Goal: Task Accomplishment & Management: Manage account settings

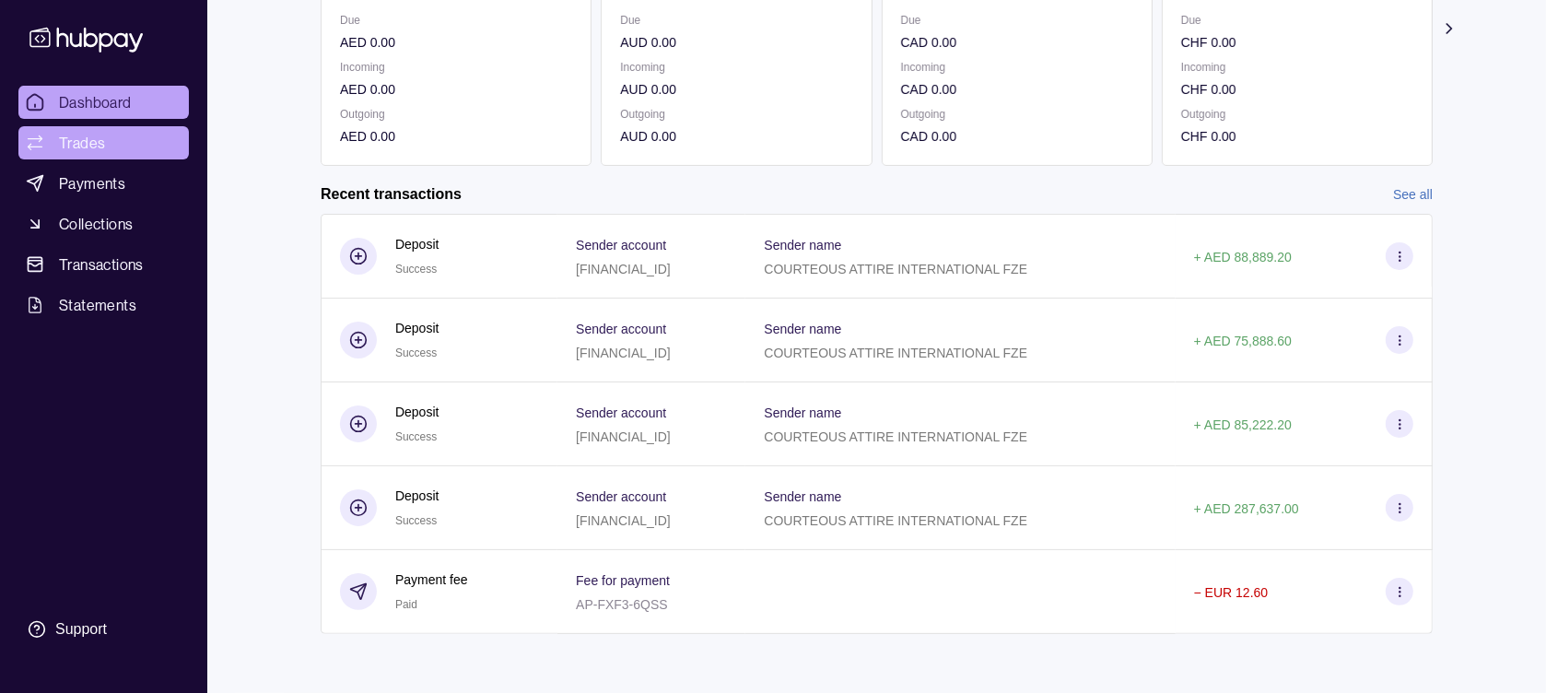
scroll to position [293, 0]
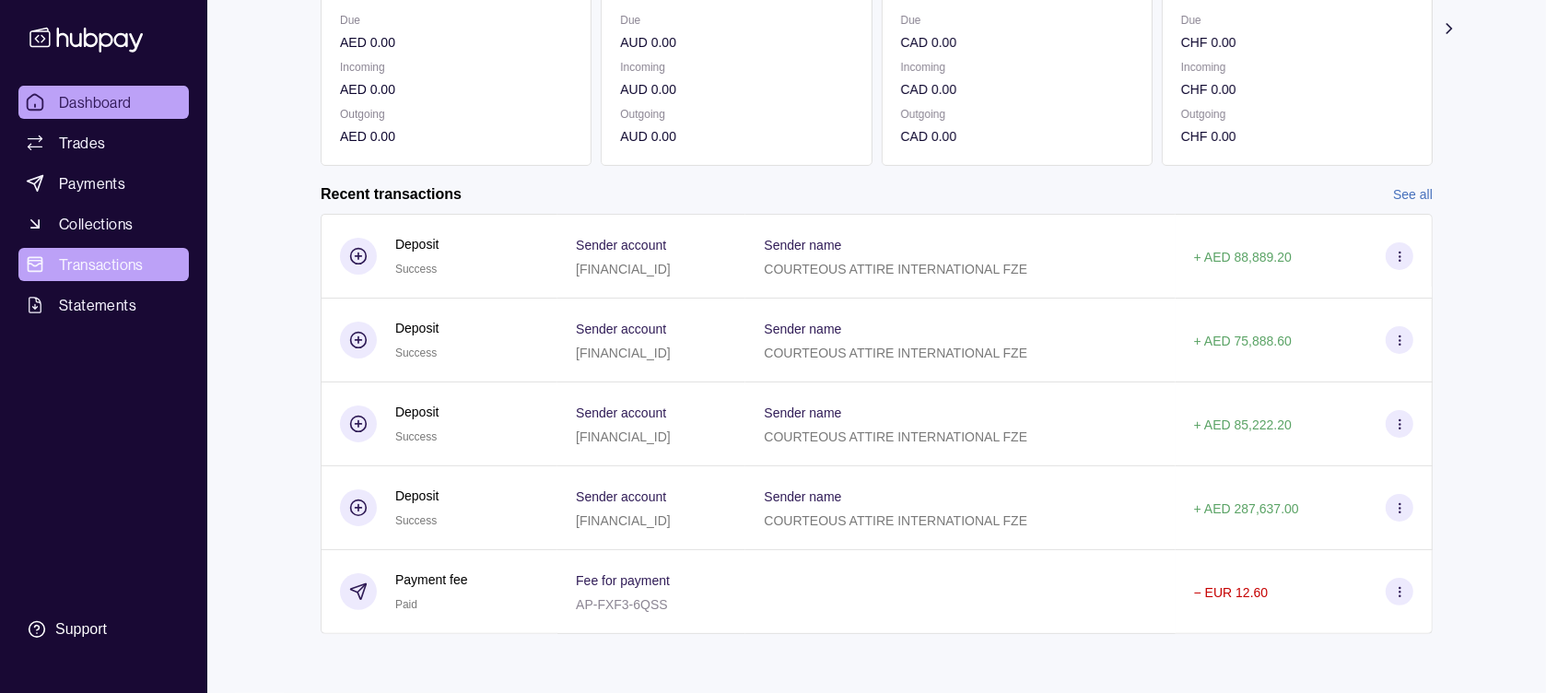
click at [71, 271] on span "Transactions" at bounding box center [101, 264] width 85 height 22
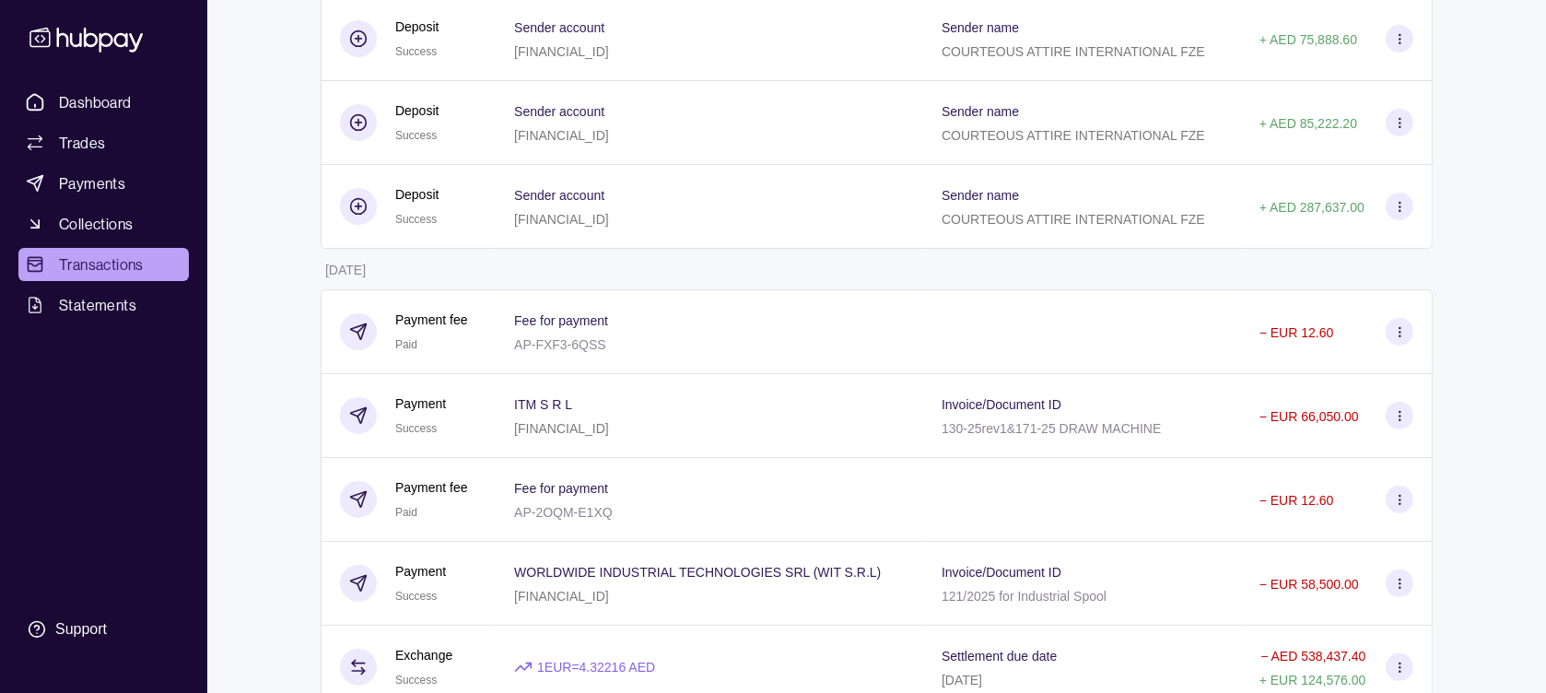
scroll to position [368, 0]
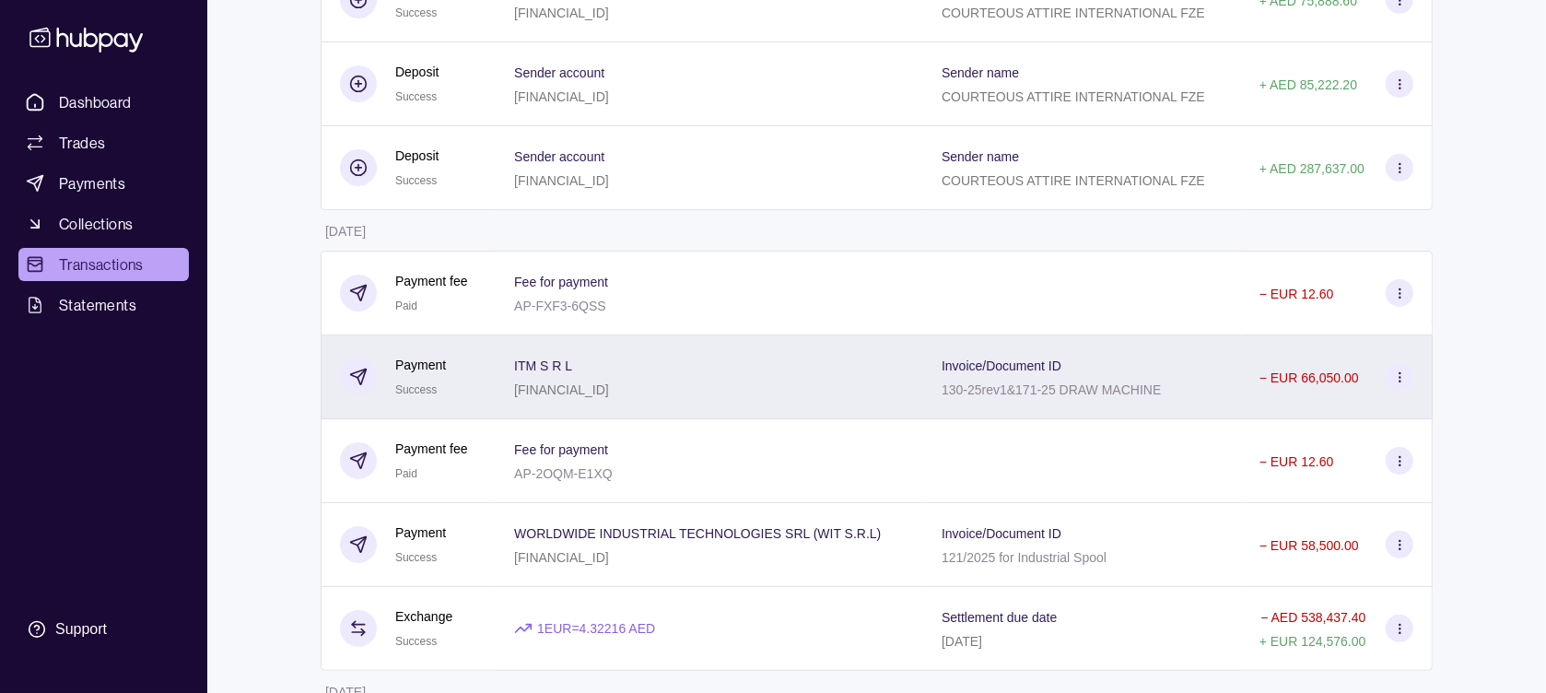
click at [1000, 400] on div "130-25rev1&171-25 DRAW MACHINE" at bounding box center [1050, 389] width 219 height 22
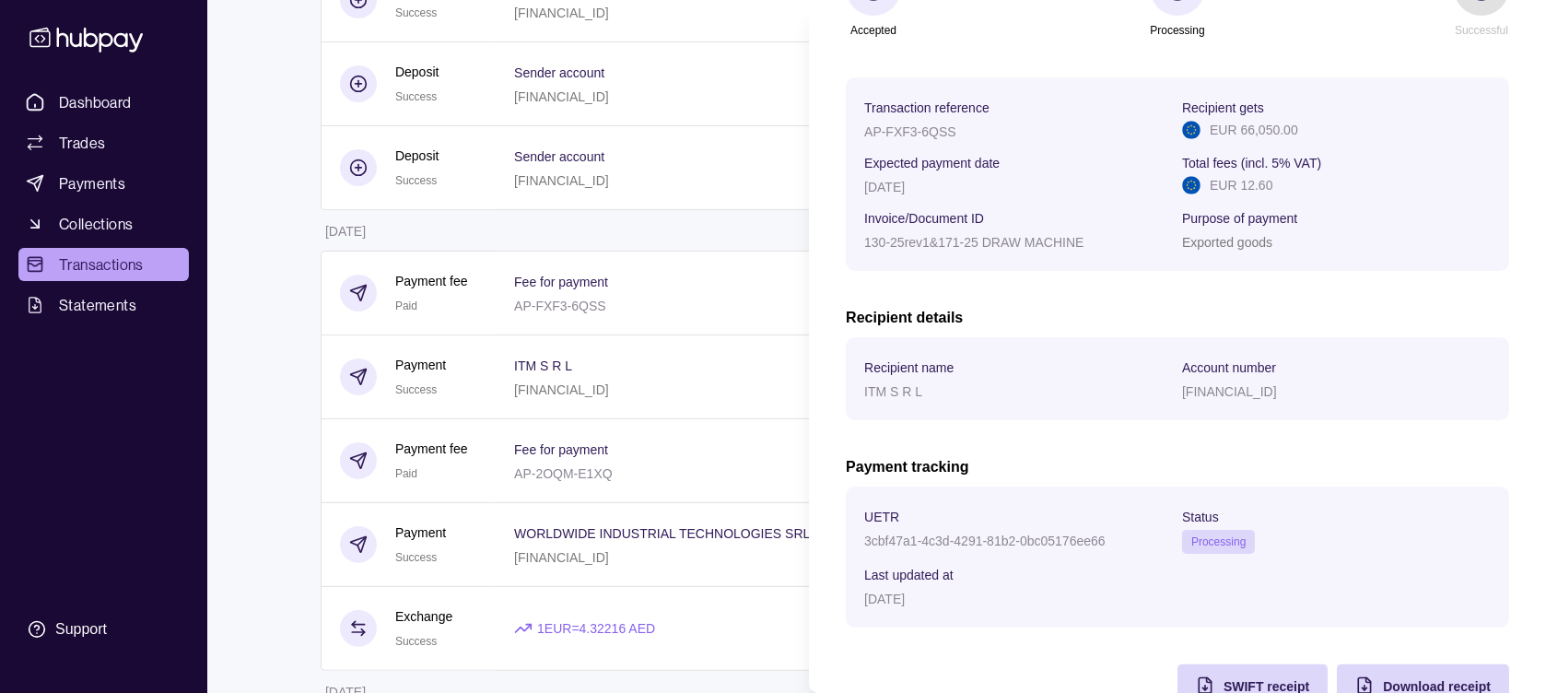
scroll to position [277, 0]
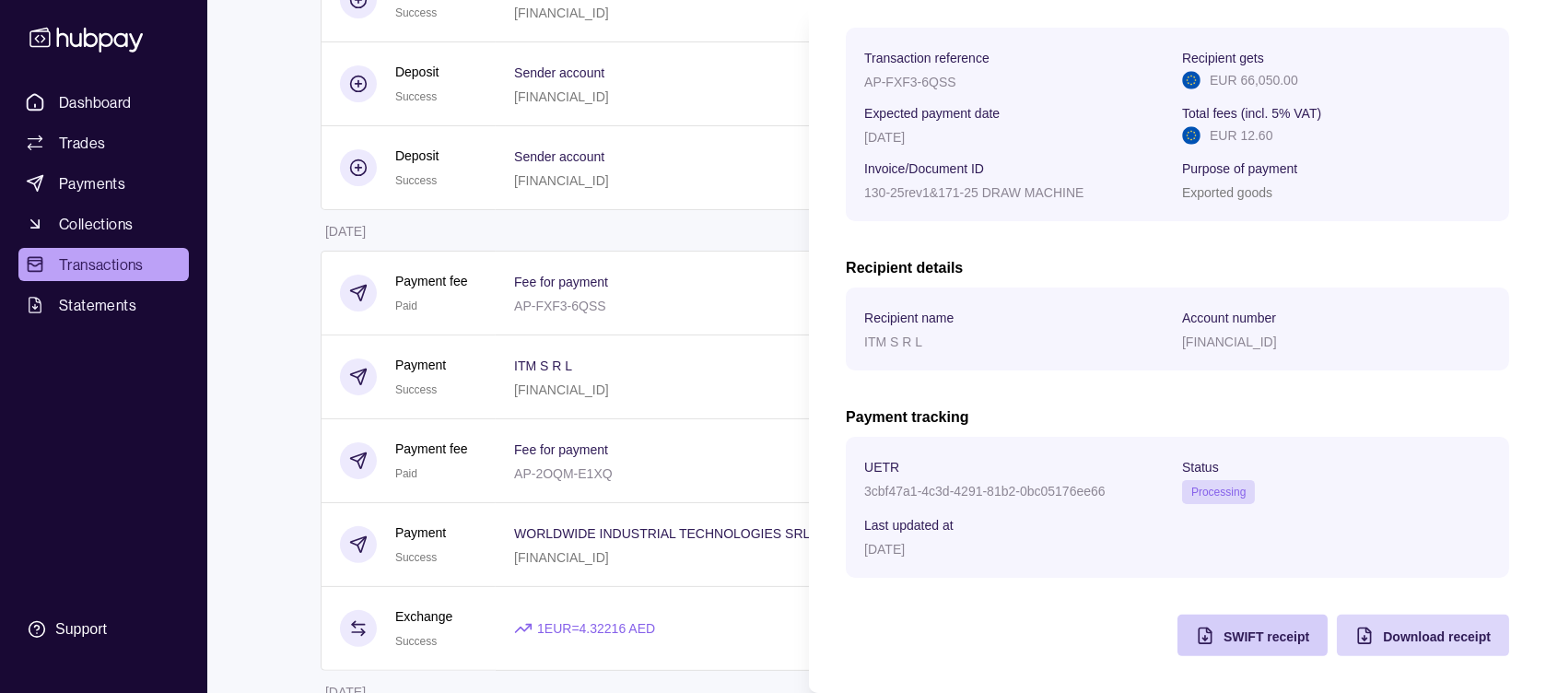
click at [1248, 639] on span "SWIFT receipt" at bounding box center [1266, 636] width 86 height 15
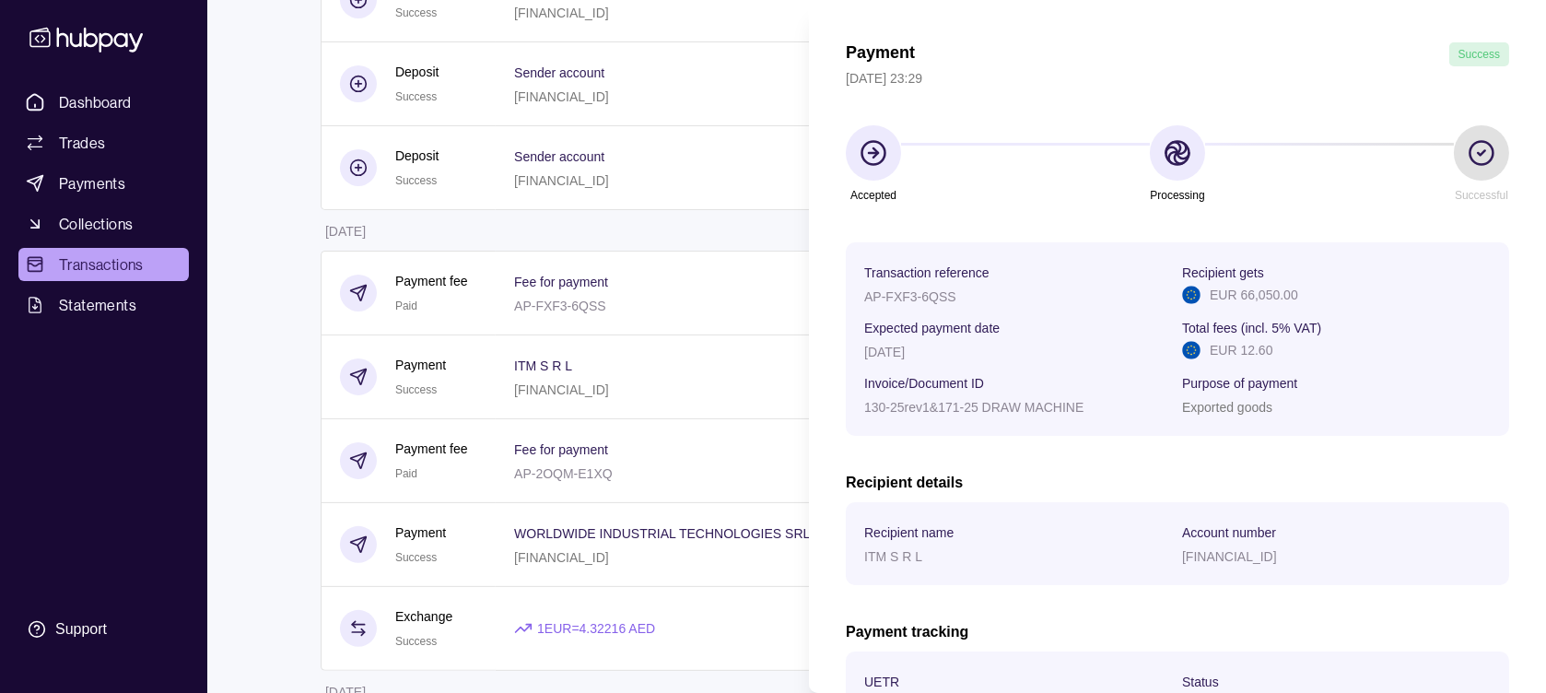
scroll to position [0, 0]
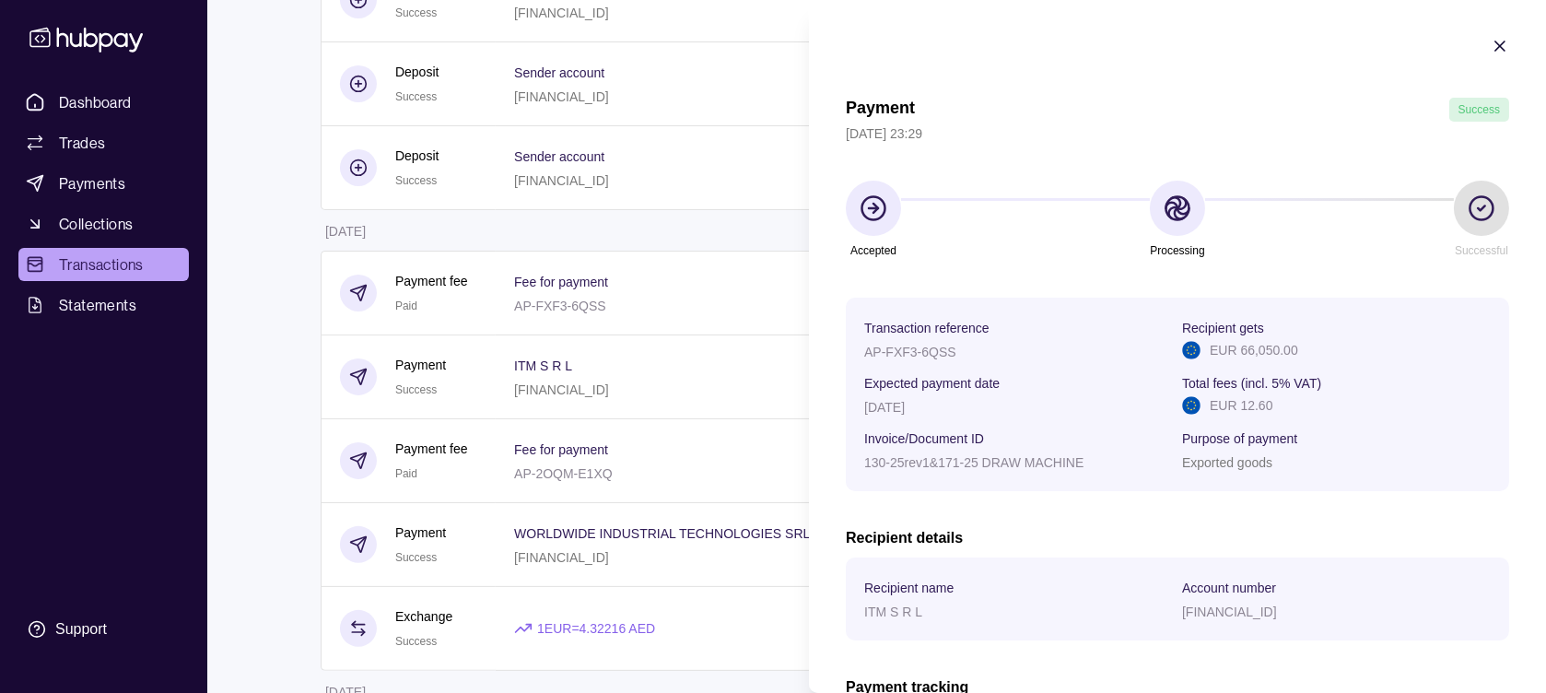
click at [1490, 43] on icon "button" at bounding box center [1499, 46] width 18 height 18
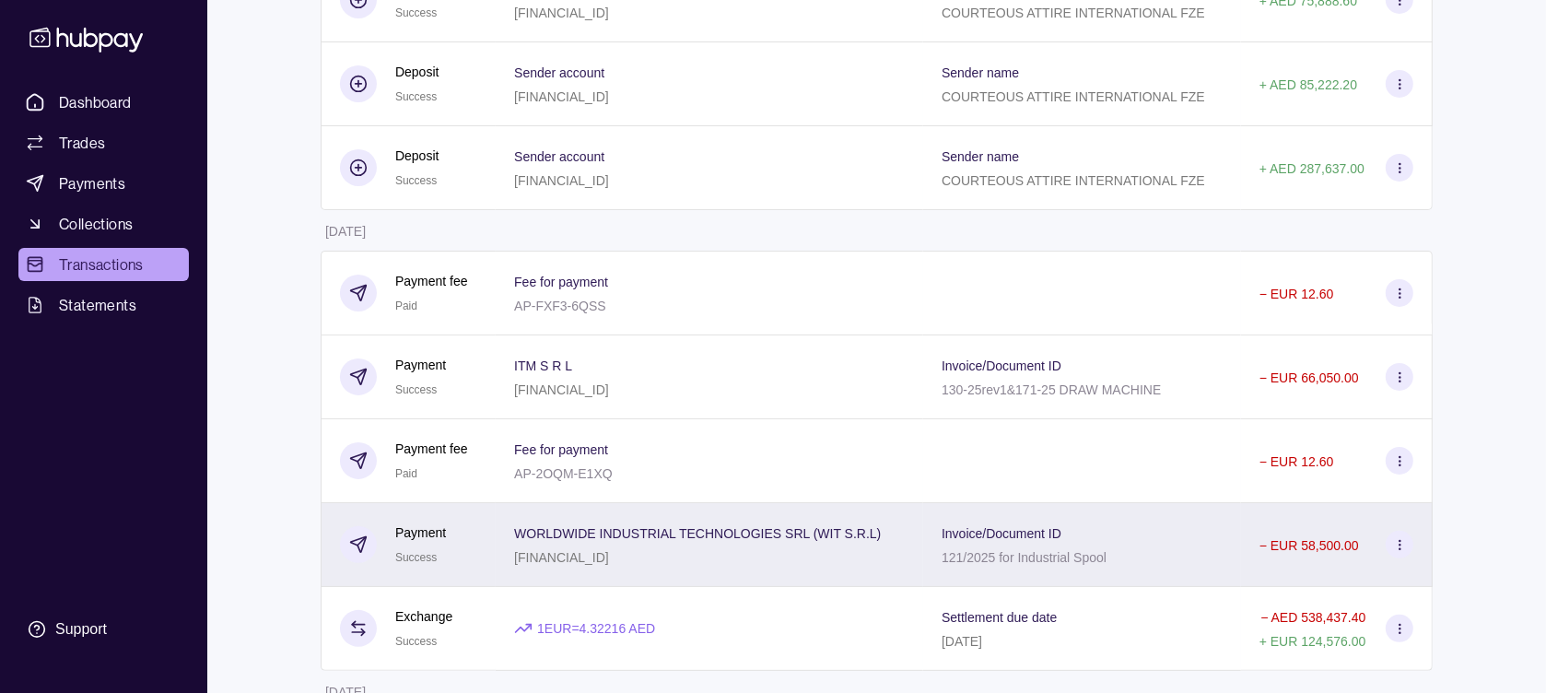
click at [1176, 540] on div "Invoice/Document ID 121/2025 for Industrial Spool" at bounding box center [1081, 544] width 281 height 46
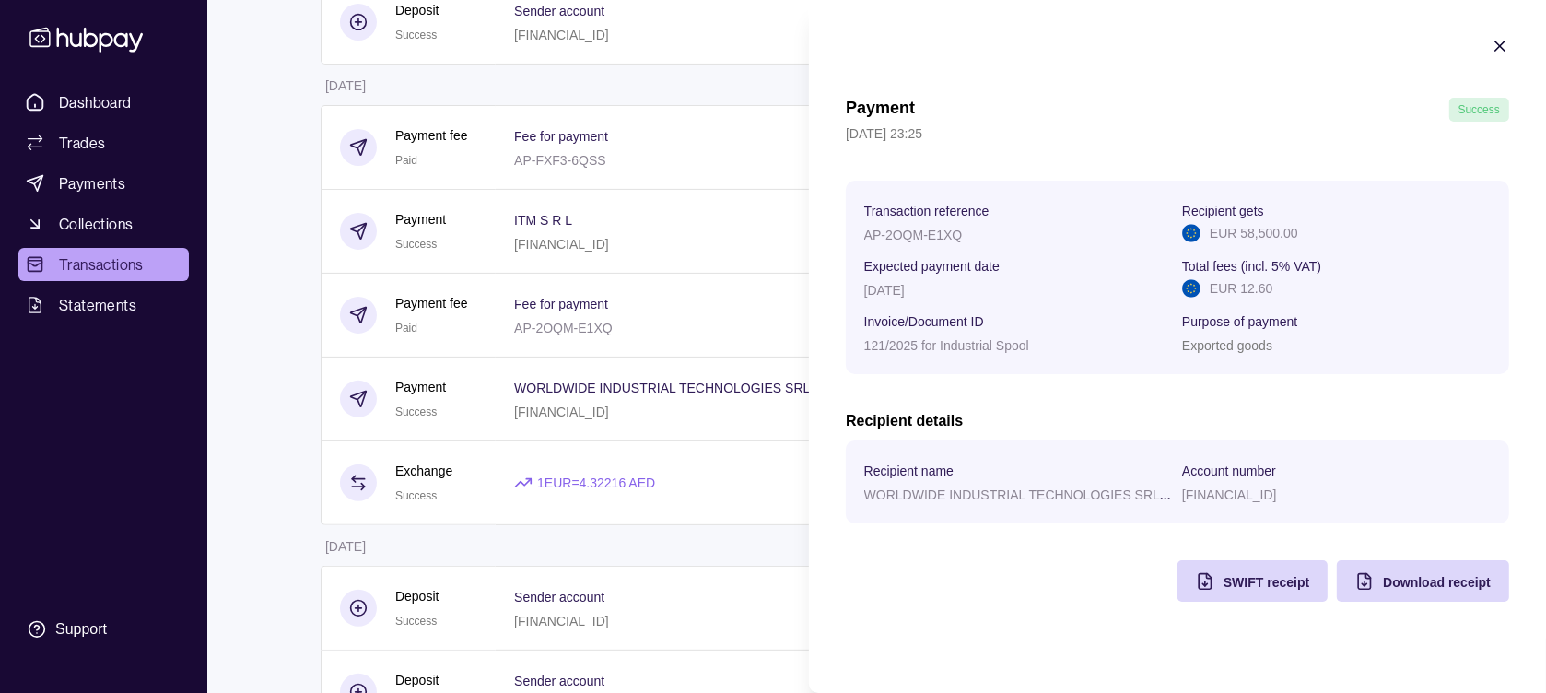
scroll to position [553, 0]
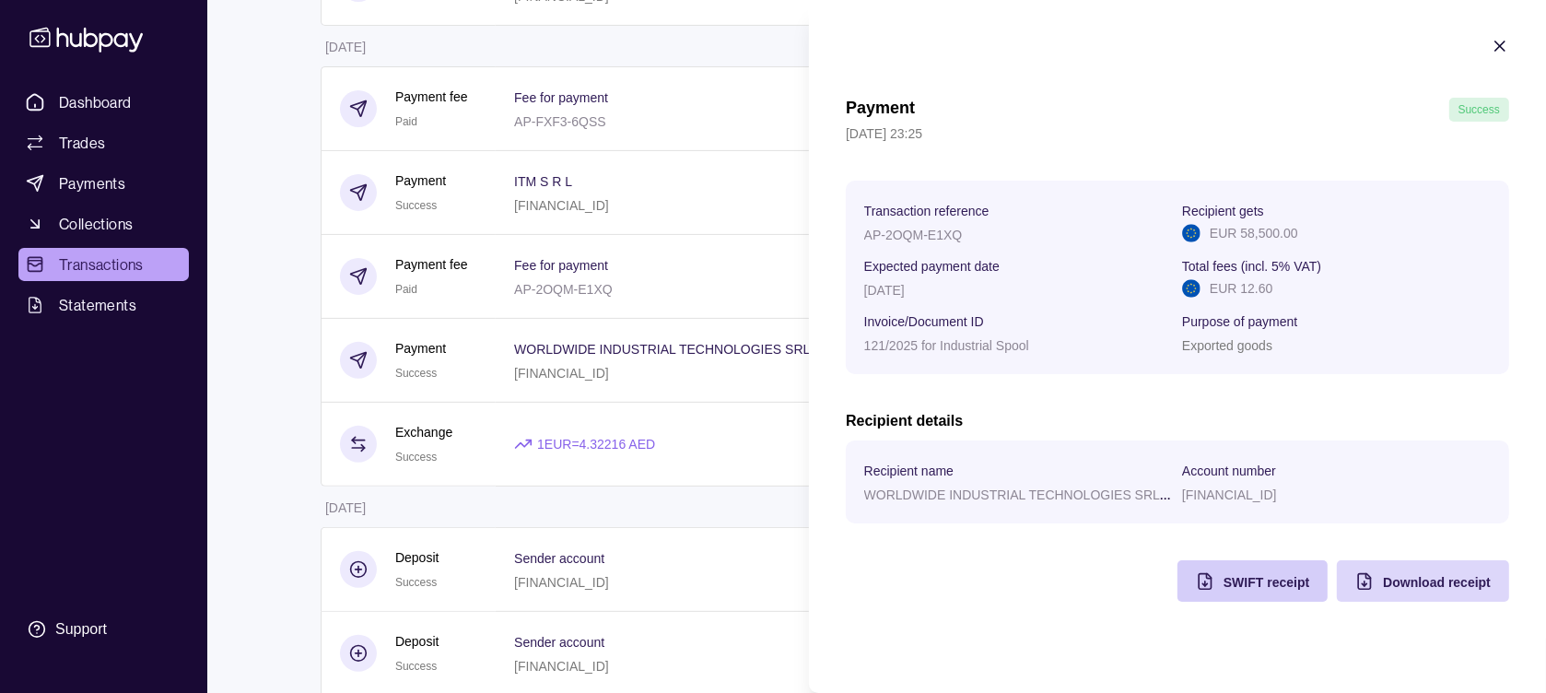
click at [1255, 584] on span "SWIFT receipt" at bounding box center [1266, 582] width 86 height 15
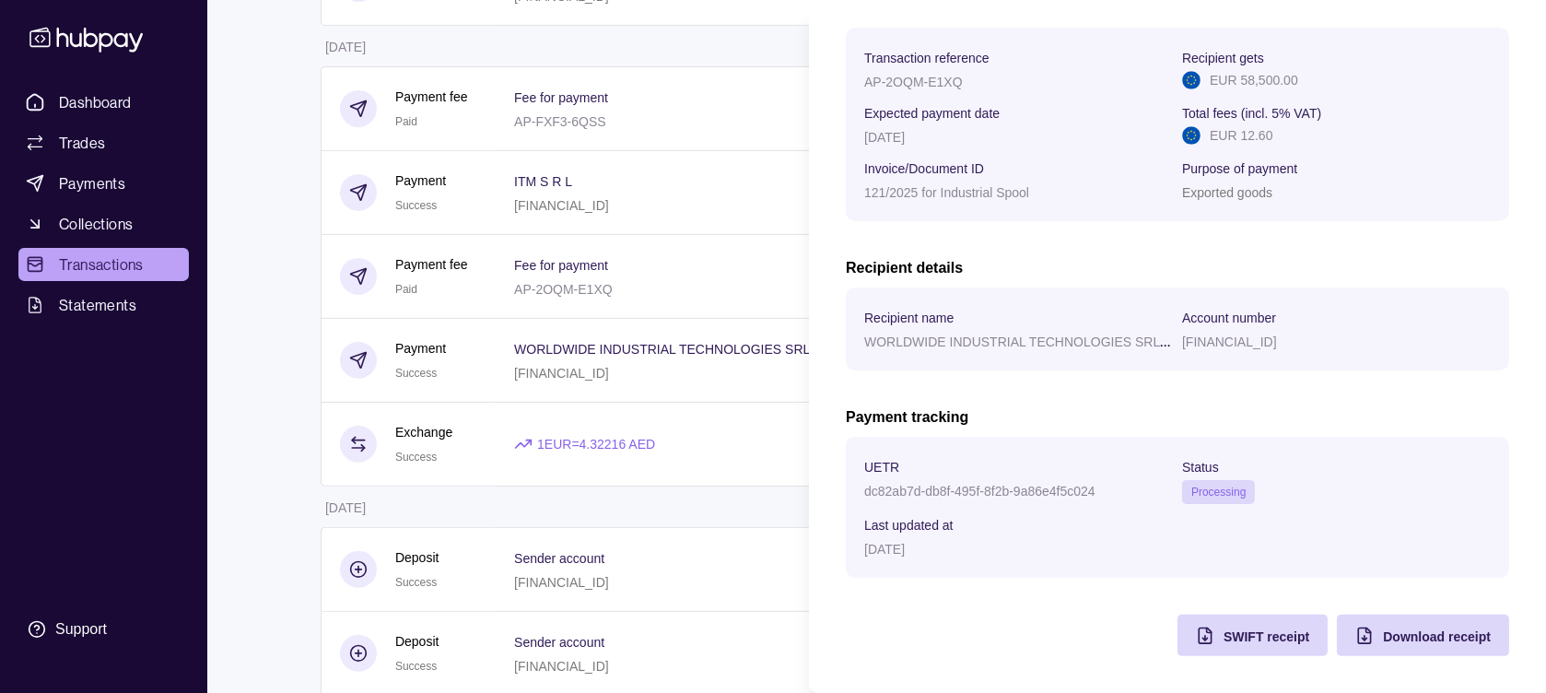
scroll to position [277, 0]
click at [1223, 636] on span "SWIFT receipt" at bounding box center [1266, 636] width 86 height 15
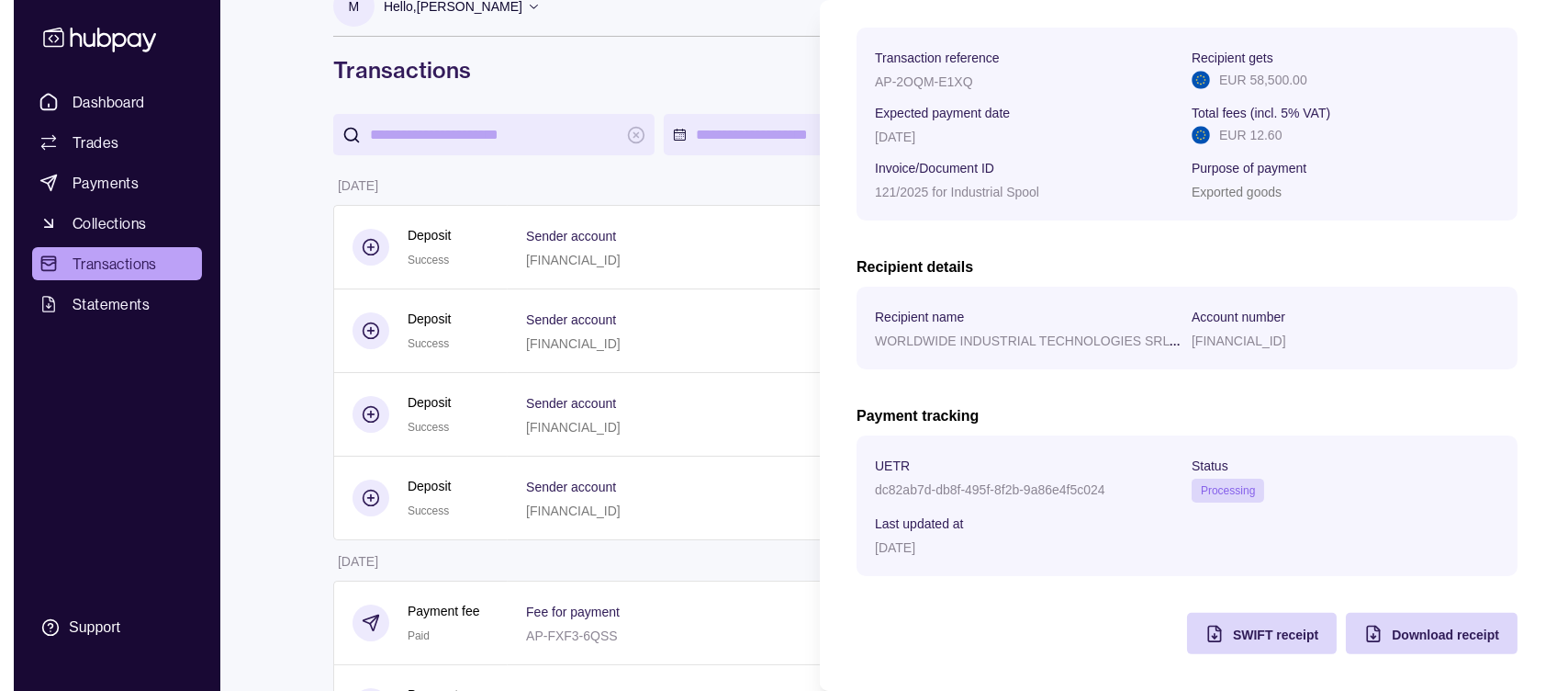
scroll to position [0, 0]
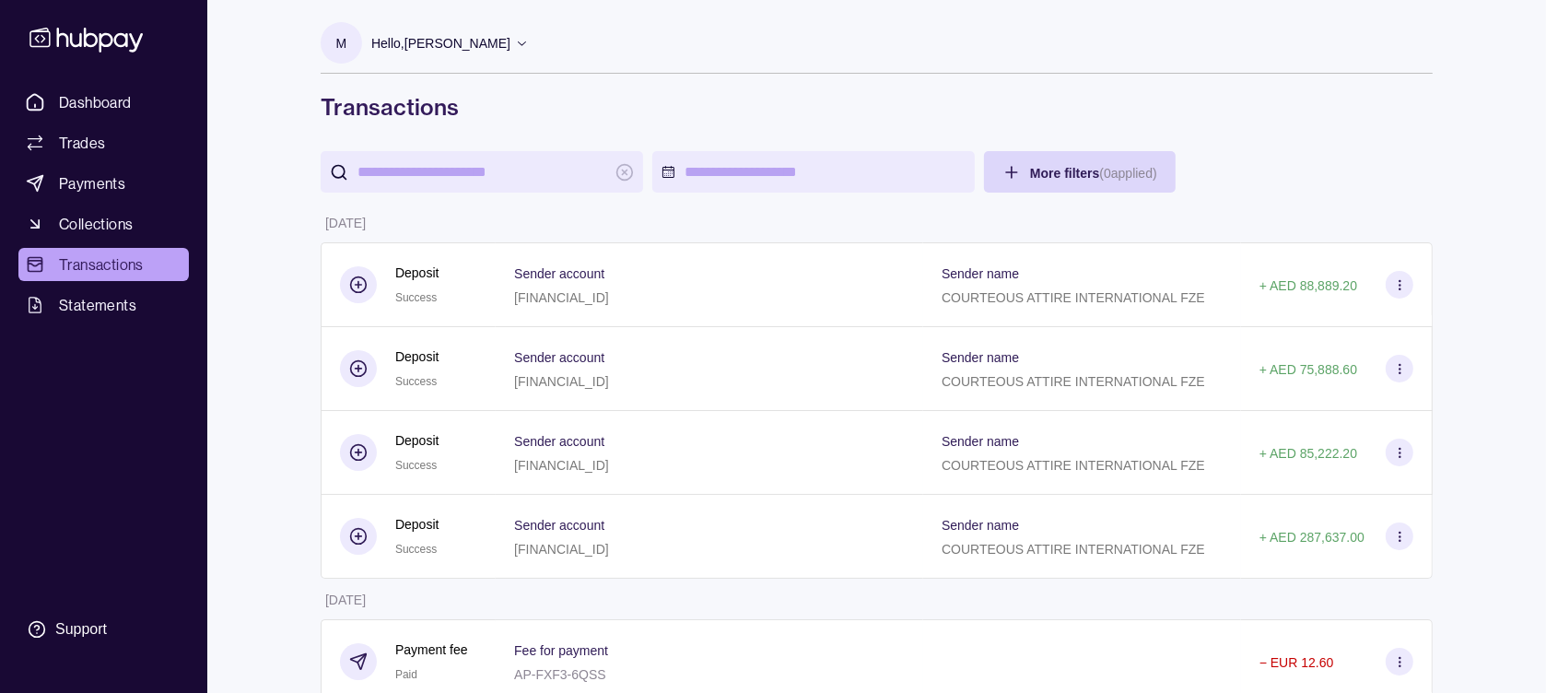
click at [529, 36] on icon at bounding box center [522, 43] width 14 height 14
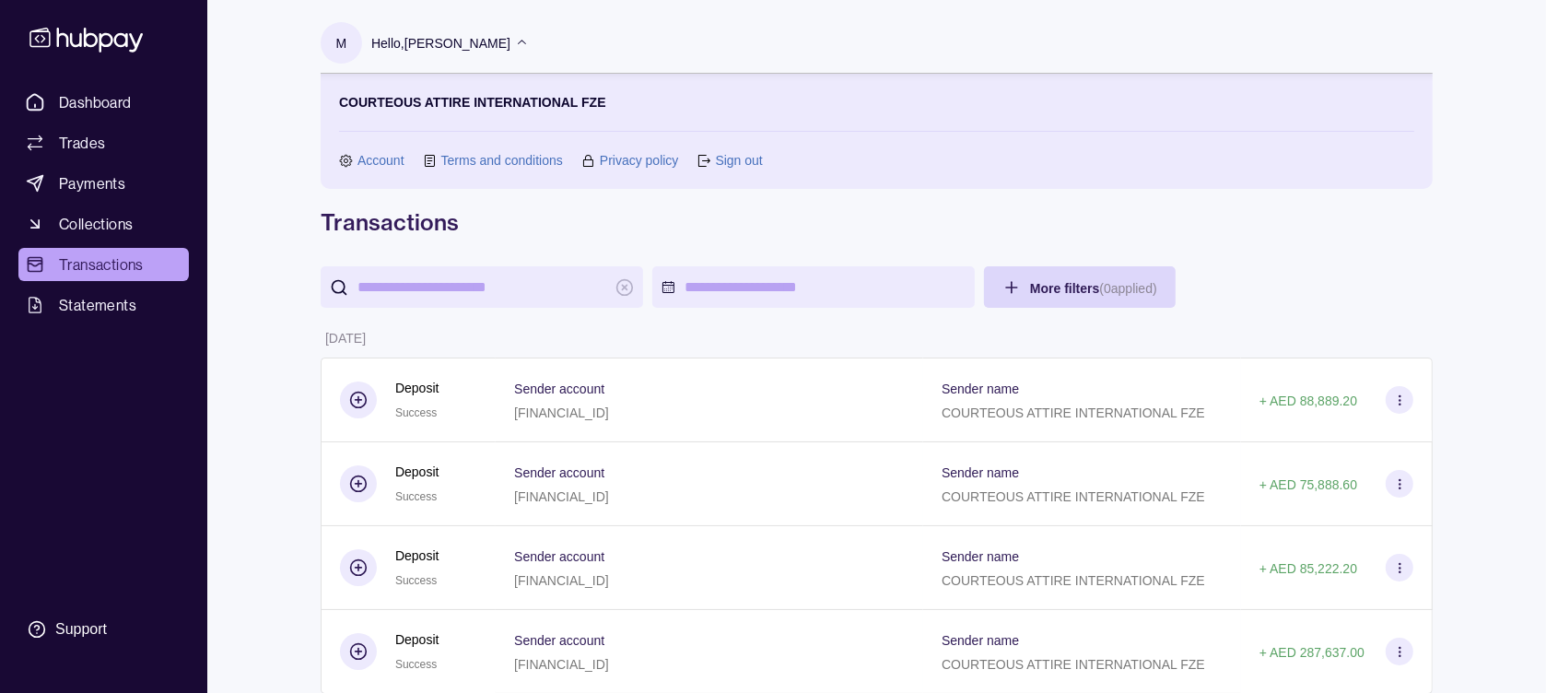
click at [722, 157] on link "Sign out" at bounding box center [738, 160] width 47 height 20
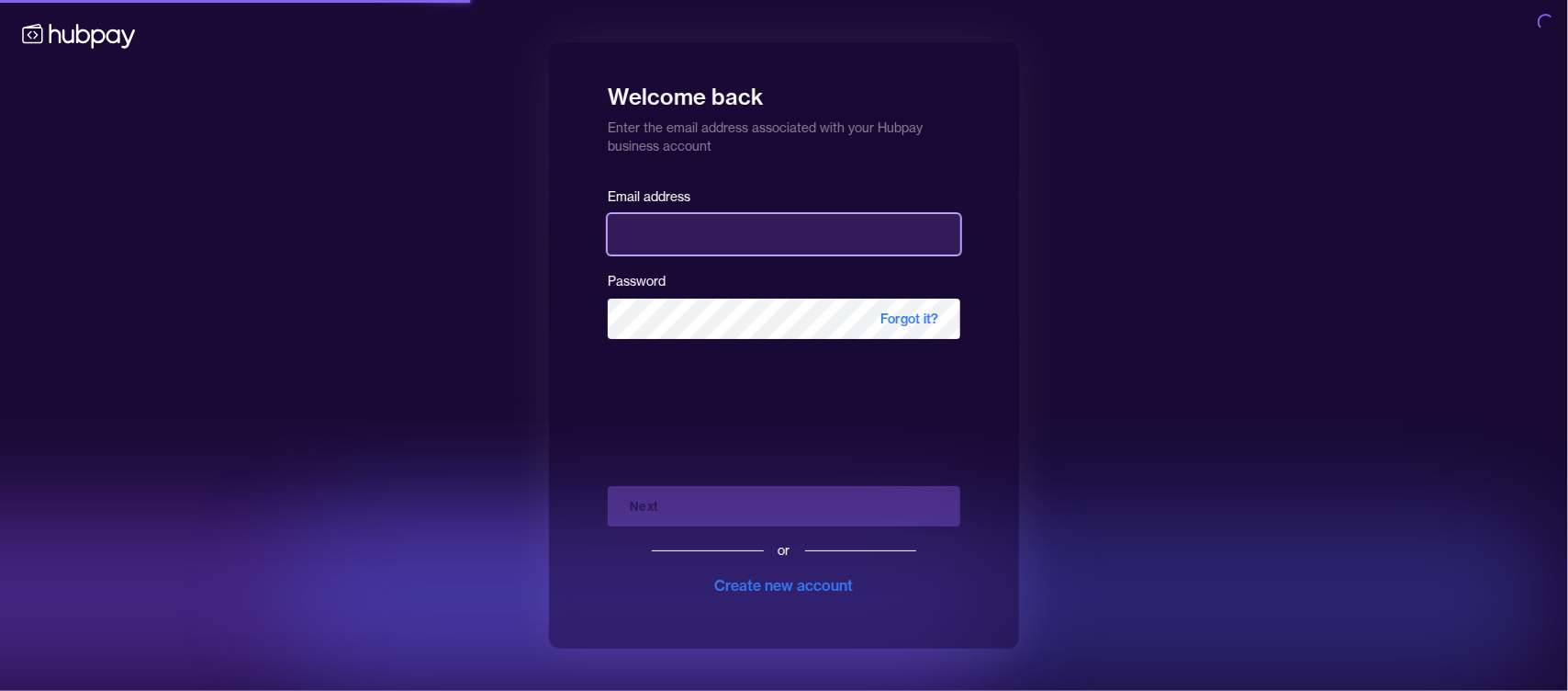
type input "**********"
